Goal: Task Accomplishment & Management: Complete application form

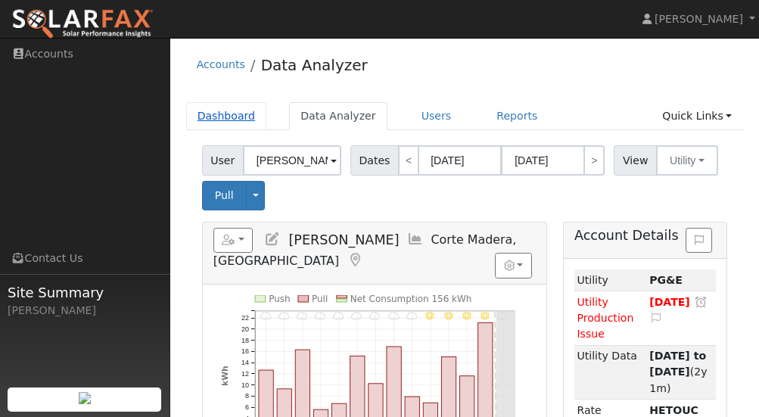
click at [222, 120] on link "Dashboard" at bounding box center [226, 116] width 81 height 28
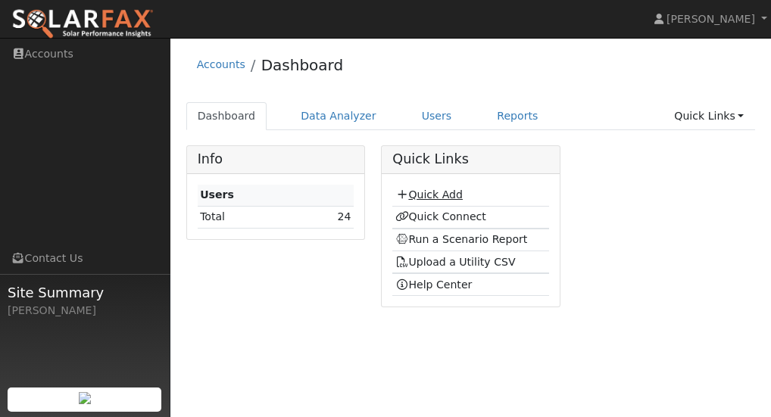
click at [437, 195] on link "Quick Add" at bounding box center [428, 194] width 67 height 12
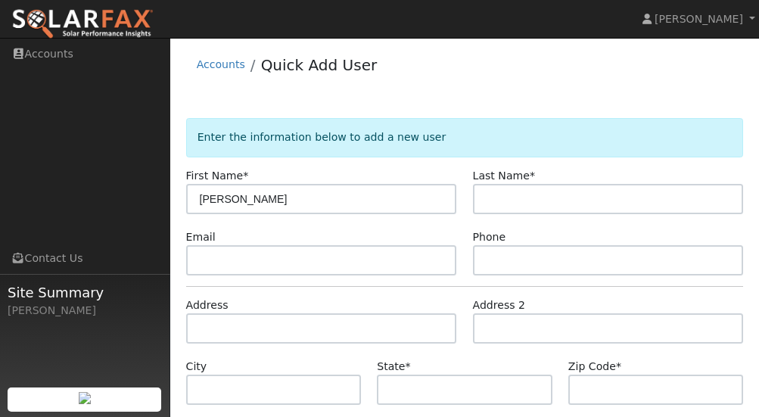
type input "John"
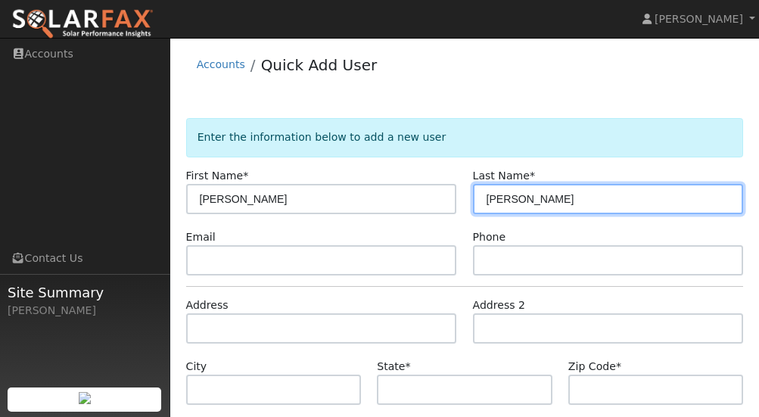
type input "Nelson"
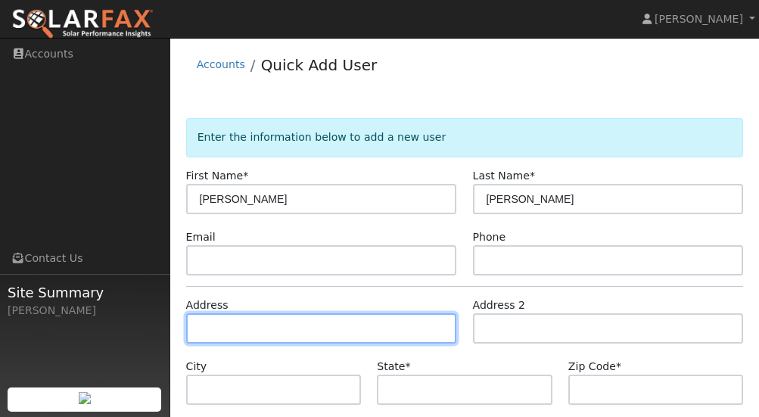
click at [272, 338] on input "text" at bounding box center [321, 328] width 271 height 30
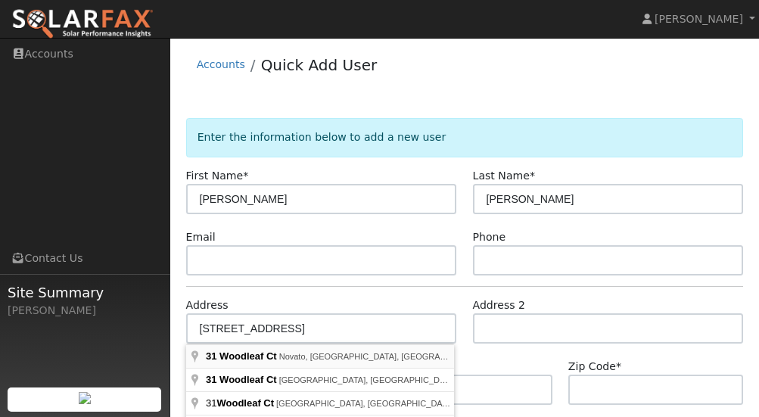
type input "31 Woodleaf Court"
type input "Novato"
type input "CA"
type input "94945"
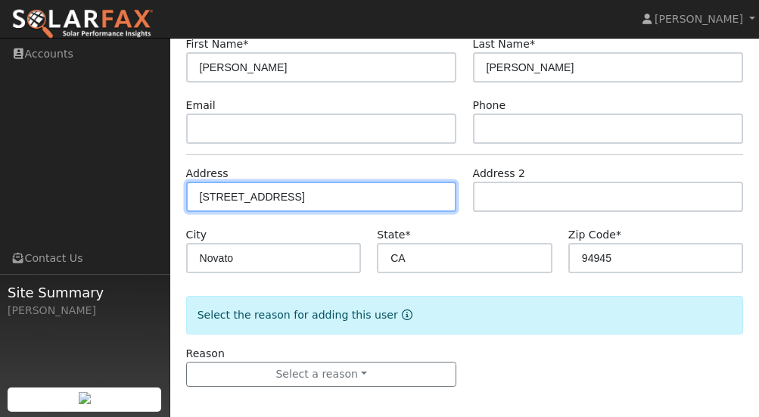
scroll to position [139, 0]
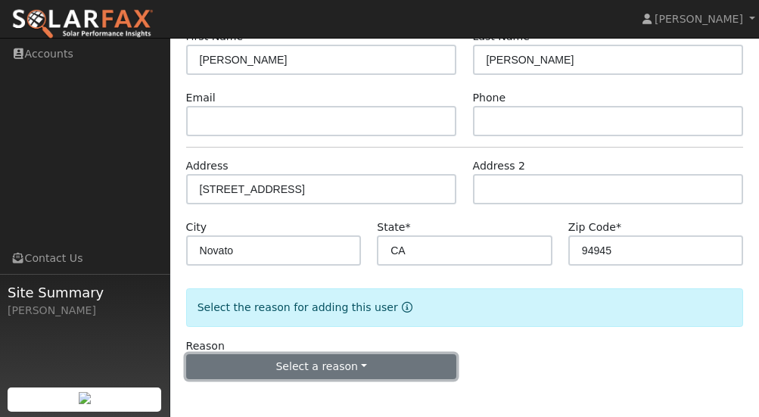
click at [335, 364] on button "Select a reason" at bounding box center [321, 367] width 271 height 26
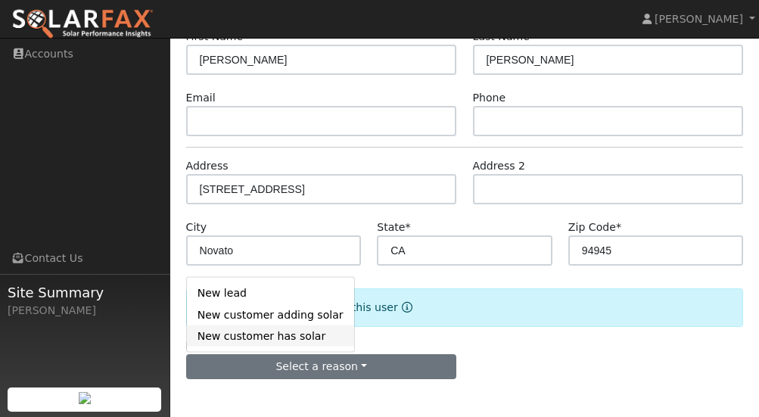
click at [269, 341] on link "New customer has solar" at bounding box center [270, 335] width 167 height 21
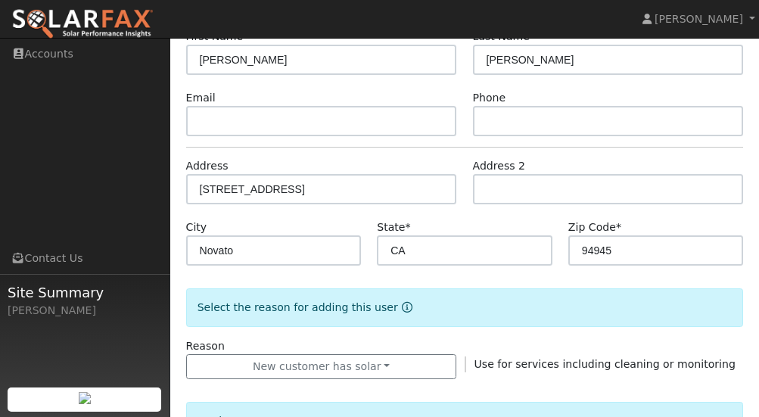
click at [485, 344] on div "Reason New customer has solar New lead New customer adding solar New customer h…" at bounding box center [465, 359] width 574 height 42
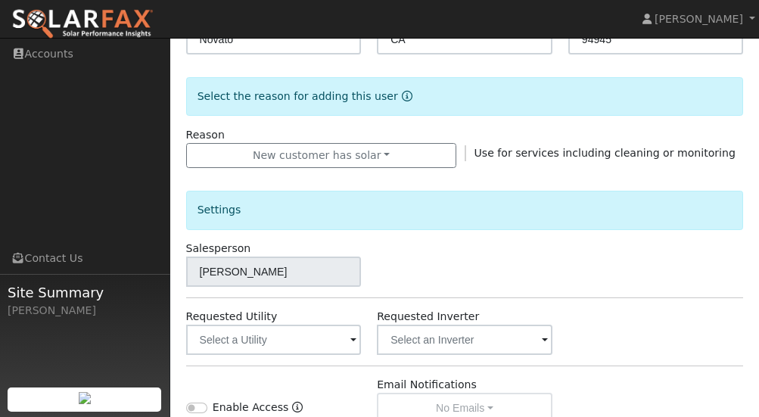
scroll to position [366, 0]
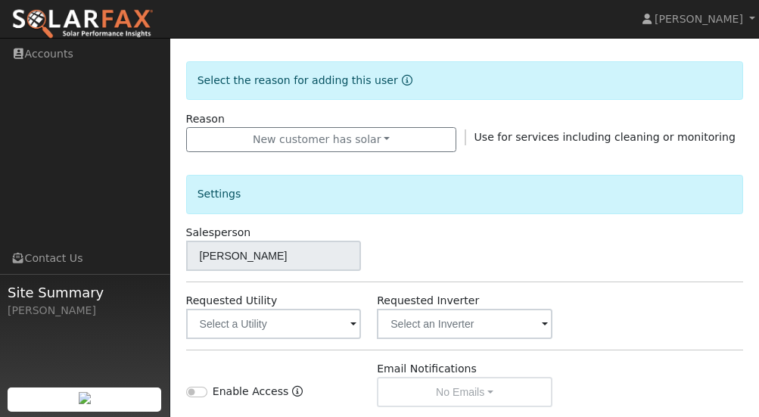
click at [353, 326] on span at bounding box center [353, 324] width 6 height 17
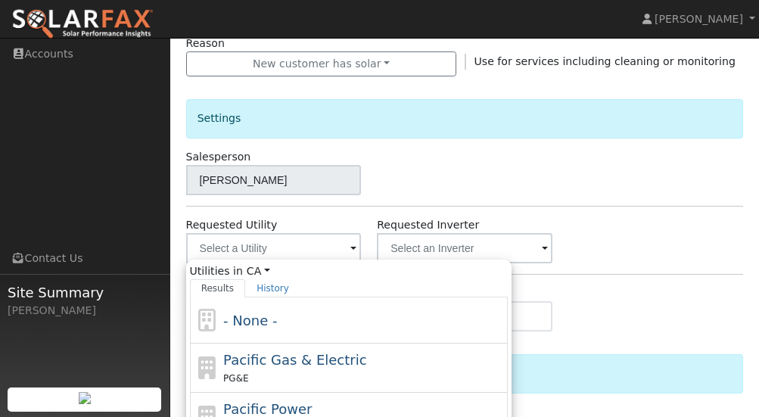
scroll to position [518, 0]
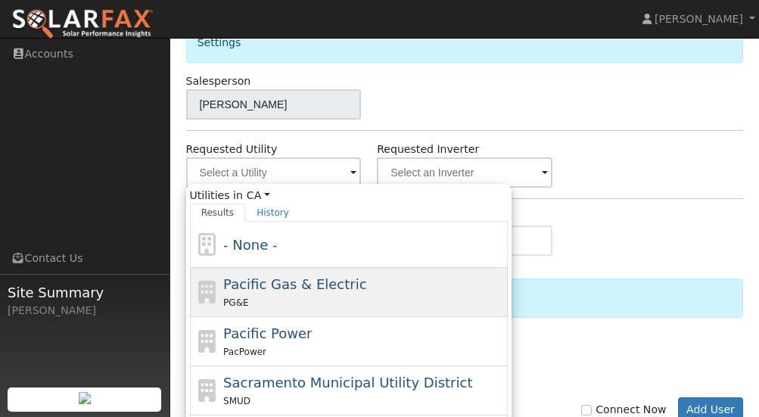
click at [287, 287] on span "Pacific Gas & Electric" at bounding box center [294, 284] width 143 height 16
type input "Pacific Gas & Electric"
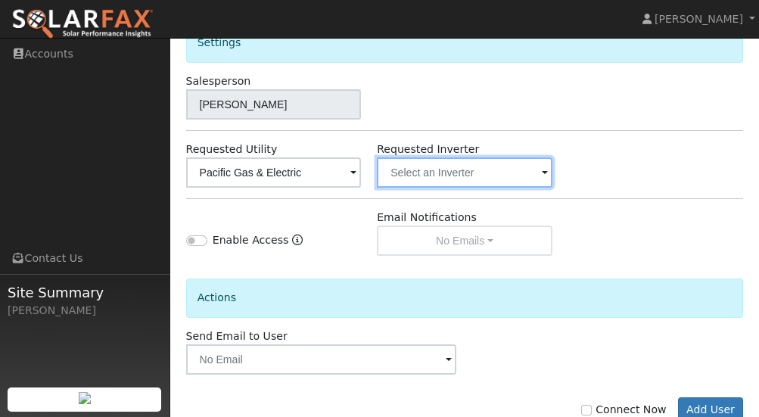
click at [548, 173] on input "text" at bounding box center [465, 172] width 176 height 30
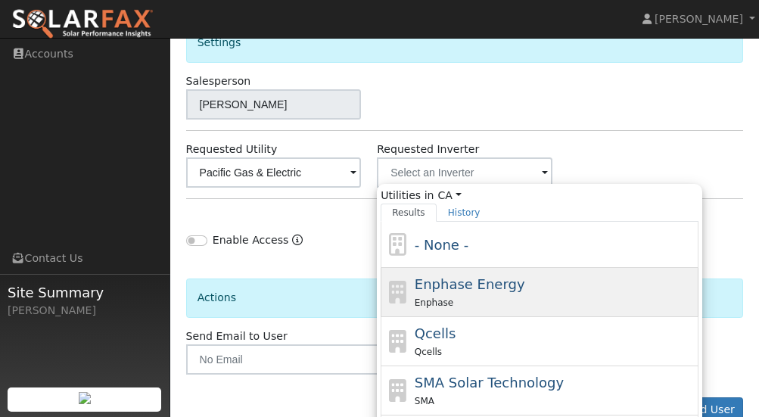
click at [466, 288] on span "Enphase Energy" at bounding box center [470, 284] width 111 height 16
type input "Enphase Energy"
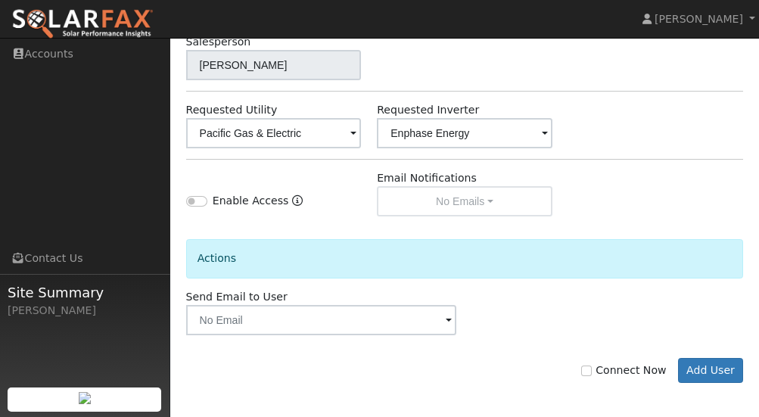
scroll to position [561, 0]
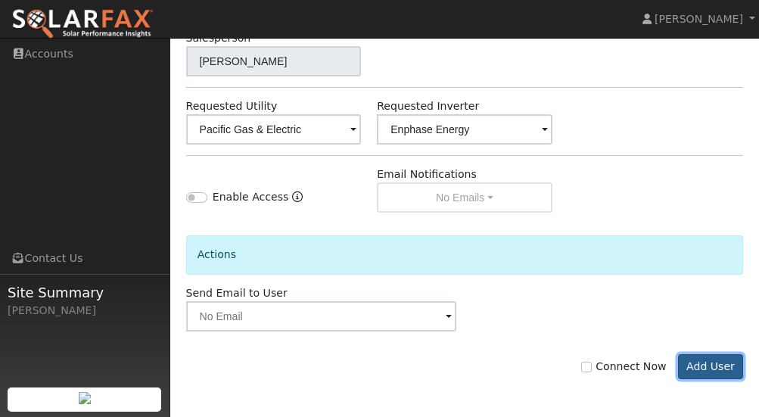
click at [710, 366] on button "Add User" at bounding box center [711, 367] width 66 height 26
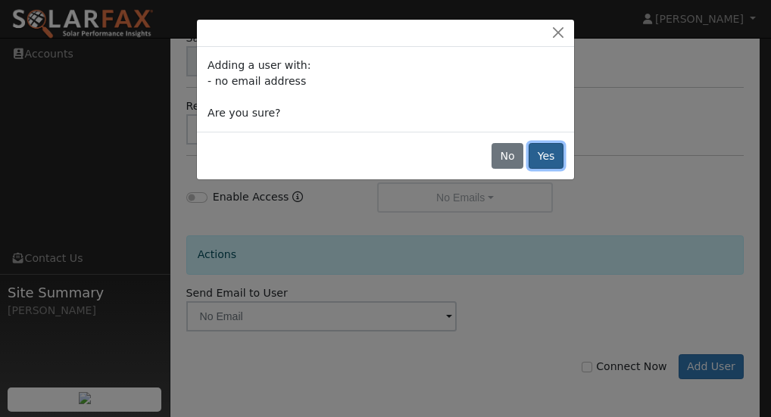
click at [555, 160] on button "Yes" at bounding box center [545, 156] width 35 height 26
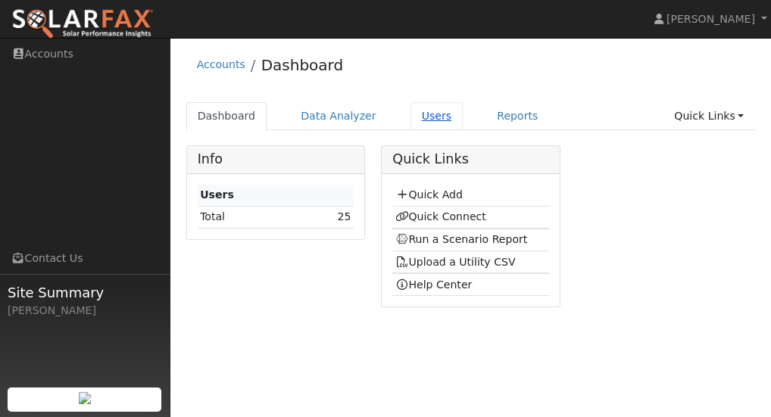
click at [410, 121] on link "Users" at bounding box center [436, 116] width 53 height 28
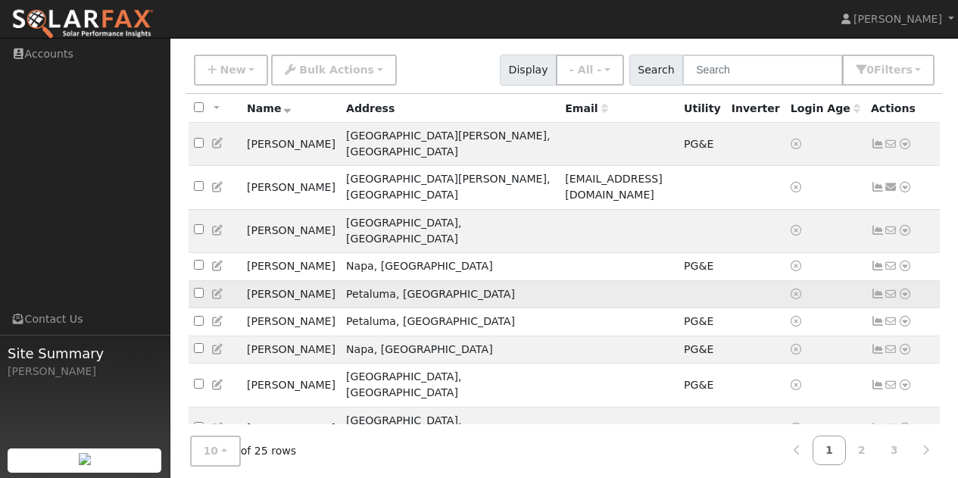
scroll to position [107, 0]
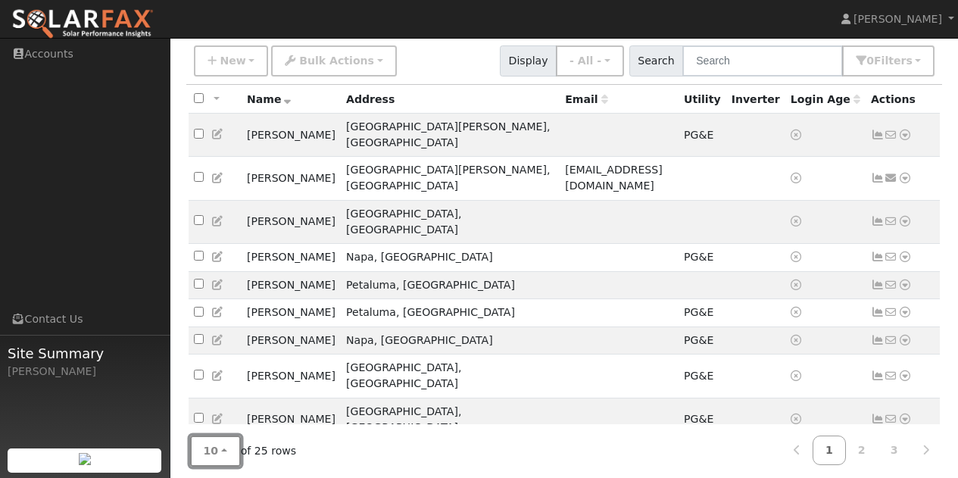
click at [223, 416] on button "10" at bounding box center [215, 450] width 51 height 31
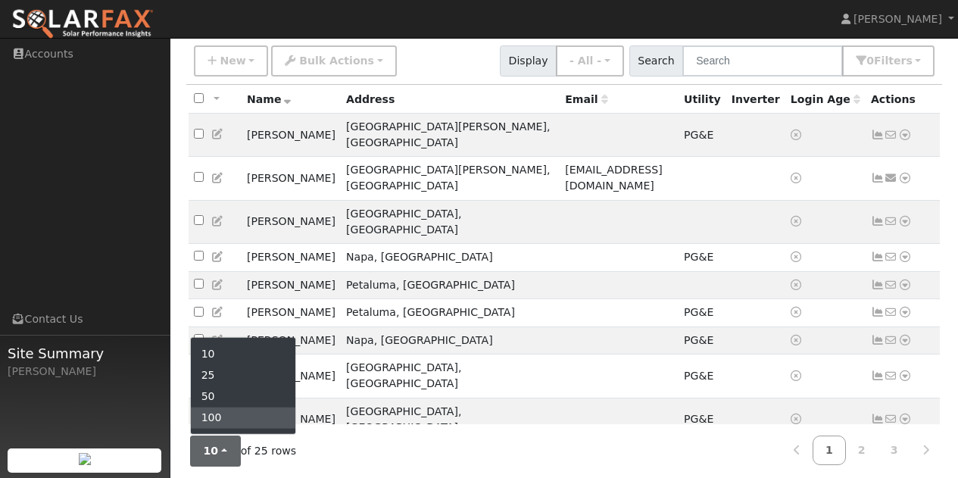
click at [219, 409] on link "100" at bounding box center [243, 417] width 105 height 21
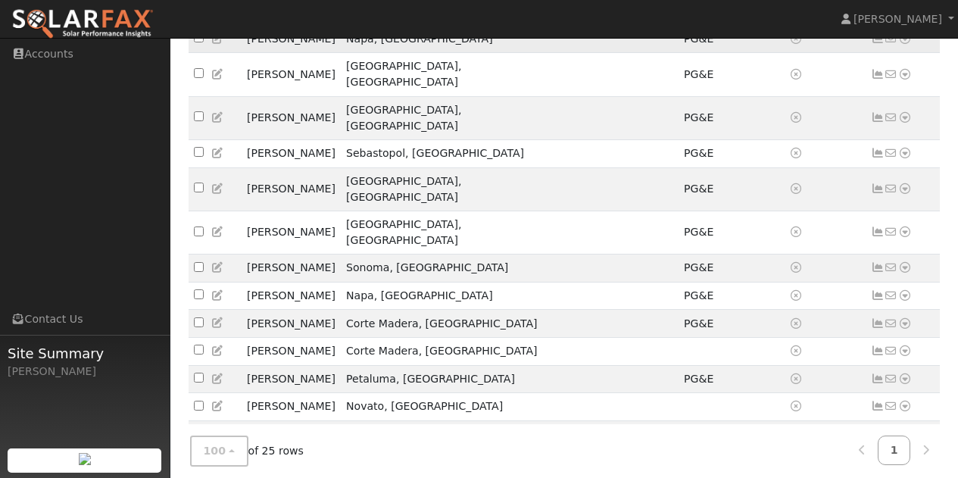
scroll to position [410, 0]
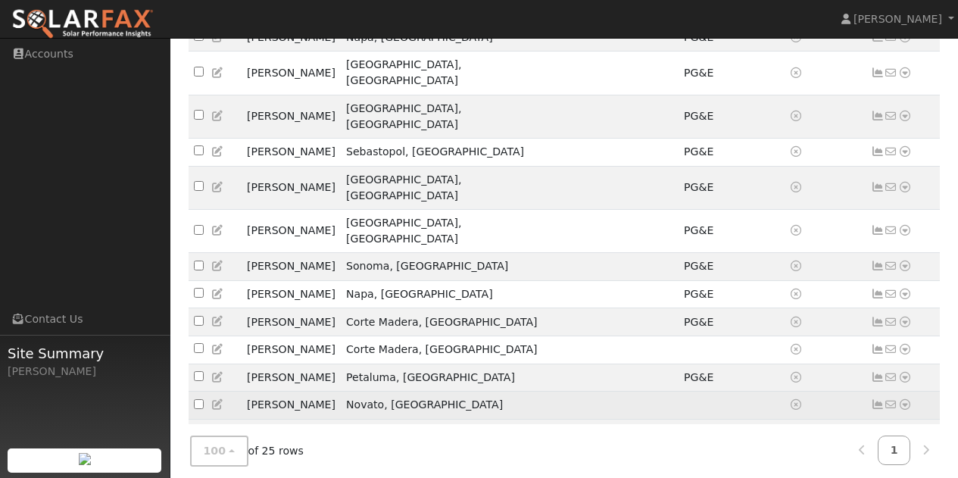
click at [770, 399] on icon at bounding box center [905, 404] width 14 height 11
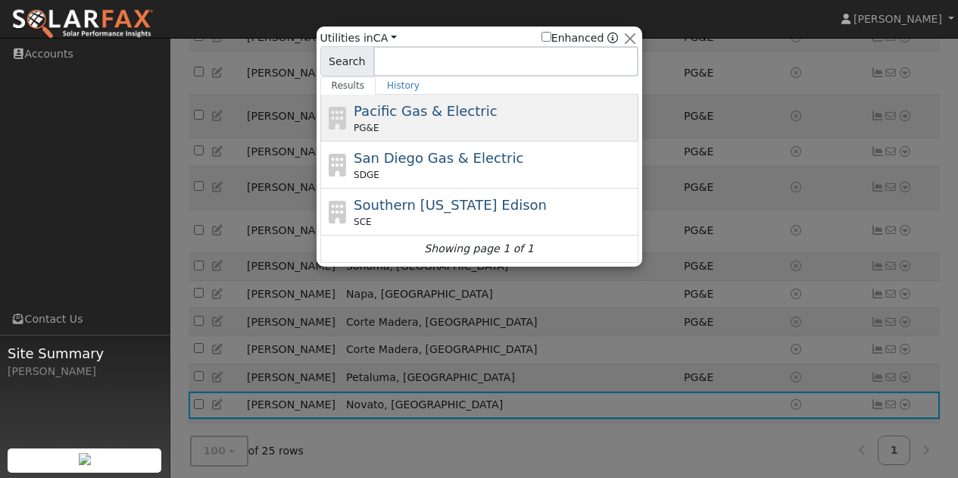
click at [385, 117] on span "Pacific Gas & Electric" at bounding box center [424, 111] width 143 height 16
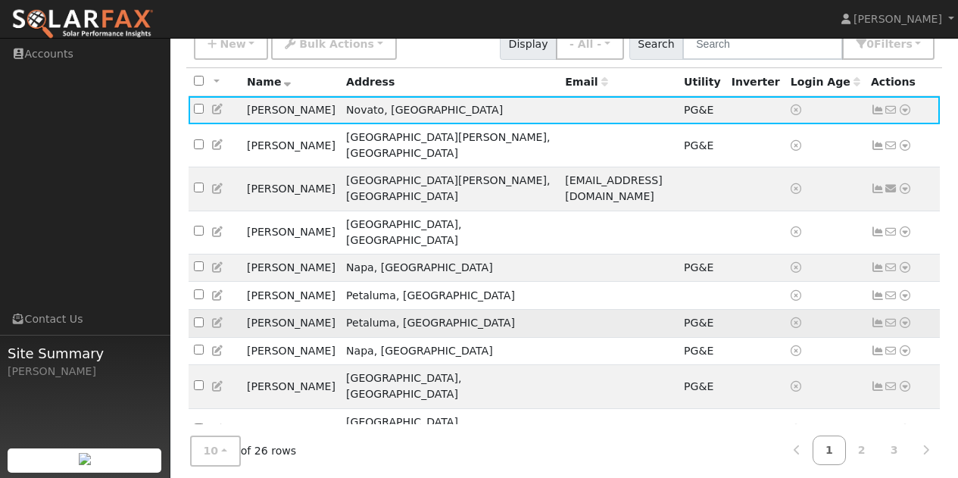
scroll to position [185, 0]
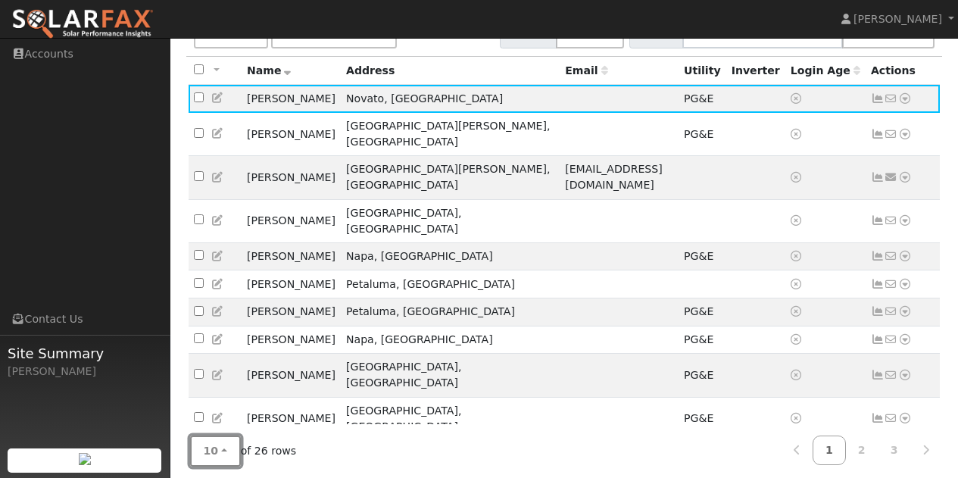
click at [216, 442] on button "10" at bounding box center [215, 450] width 51 height 31
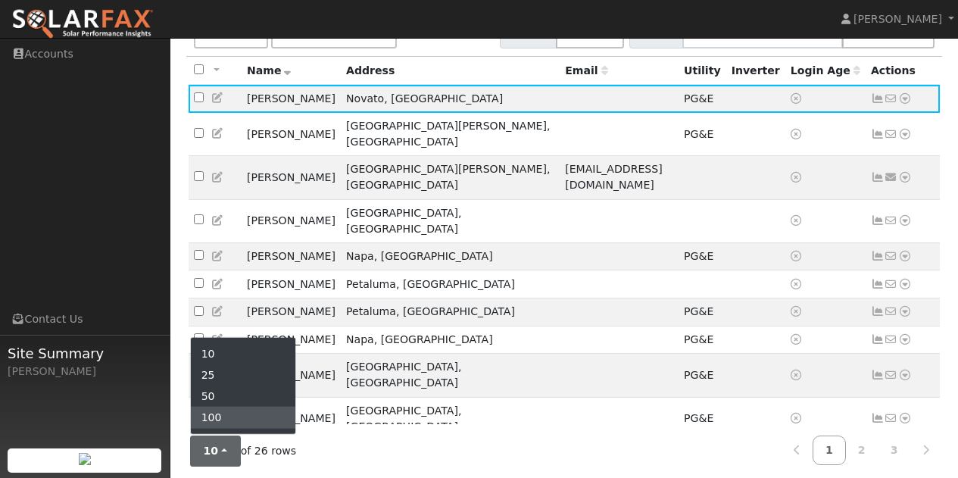
click at [219, 407] on link "100" at bounding box center [243, 417] width 105 height 21
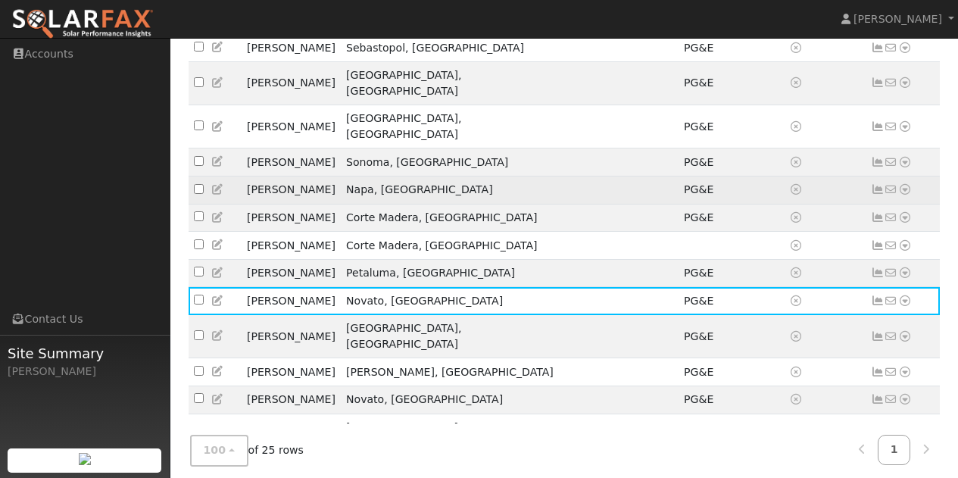
scroll to position [564, 0]
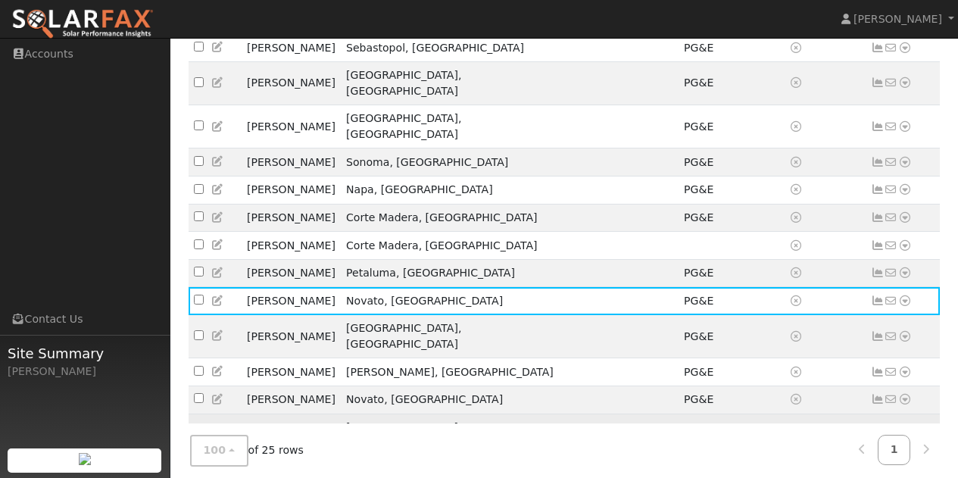
click at [906, 429] on icon at bounding box center [905, 434] width 14 height 11
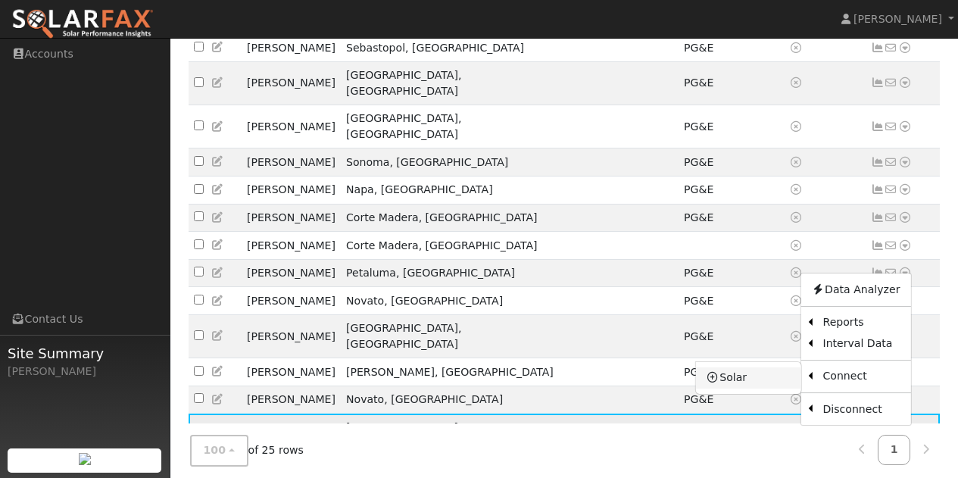
click at [730, 367] on link "Solar" at bounding box center [748, 377] width 105 height 21
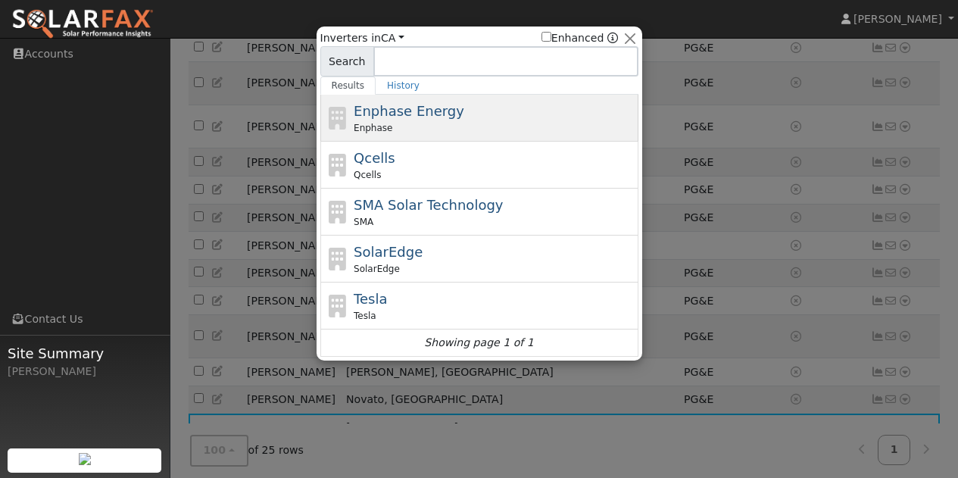
click at [399, 125] on div "Enphase" at bounding box center [493, 128] width 281 height 14
